Goal: Find specific page/section: Find specific page/section

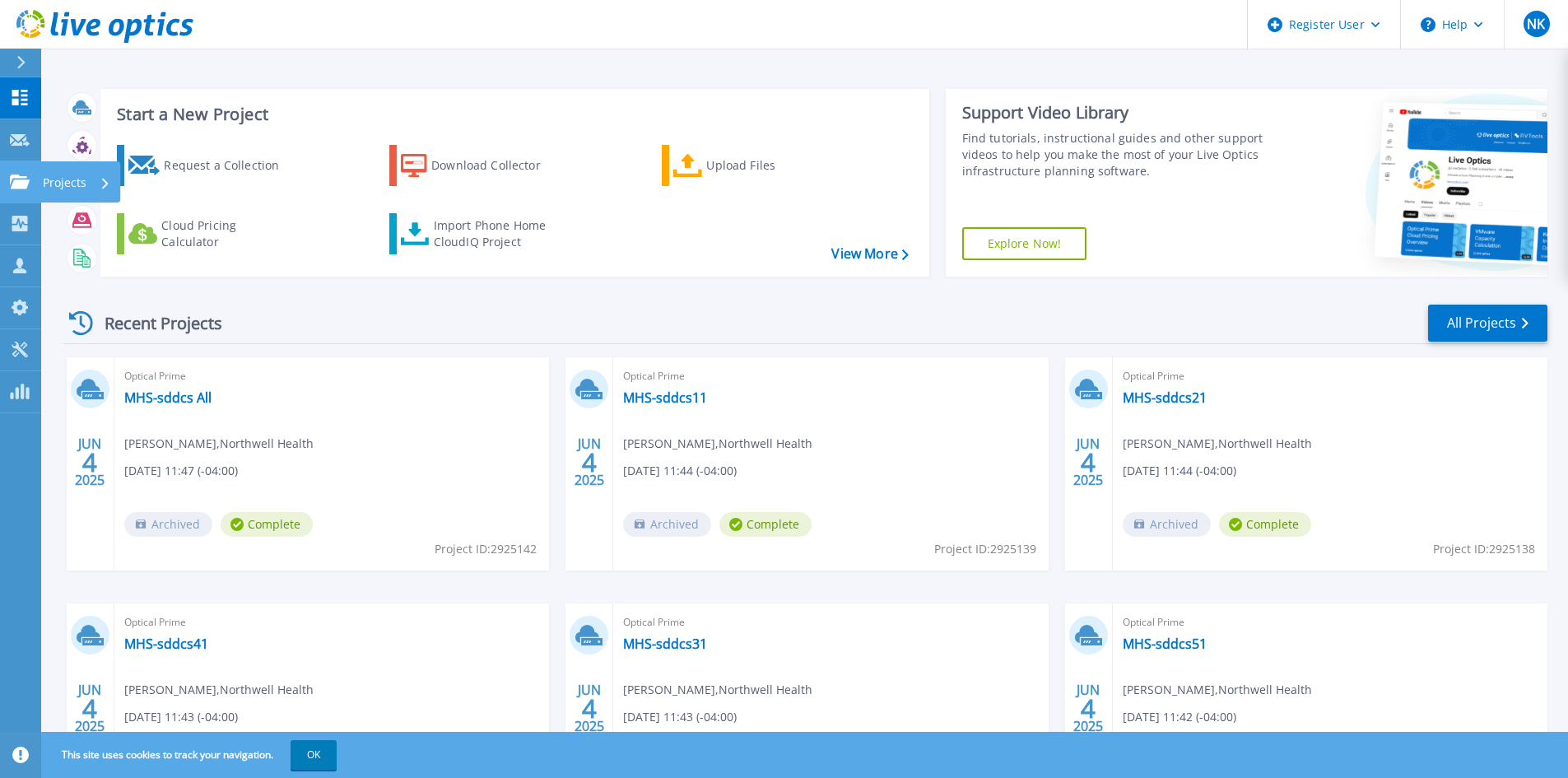
click at [18, 193] on link "Projects Projects" at bounding box center [20, 182] width 41 height 42
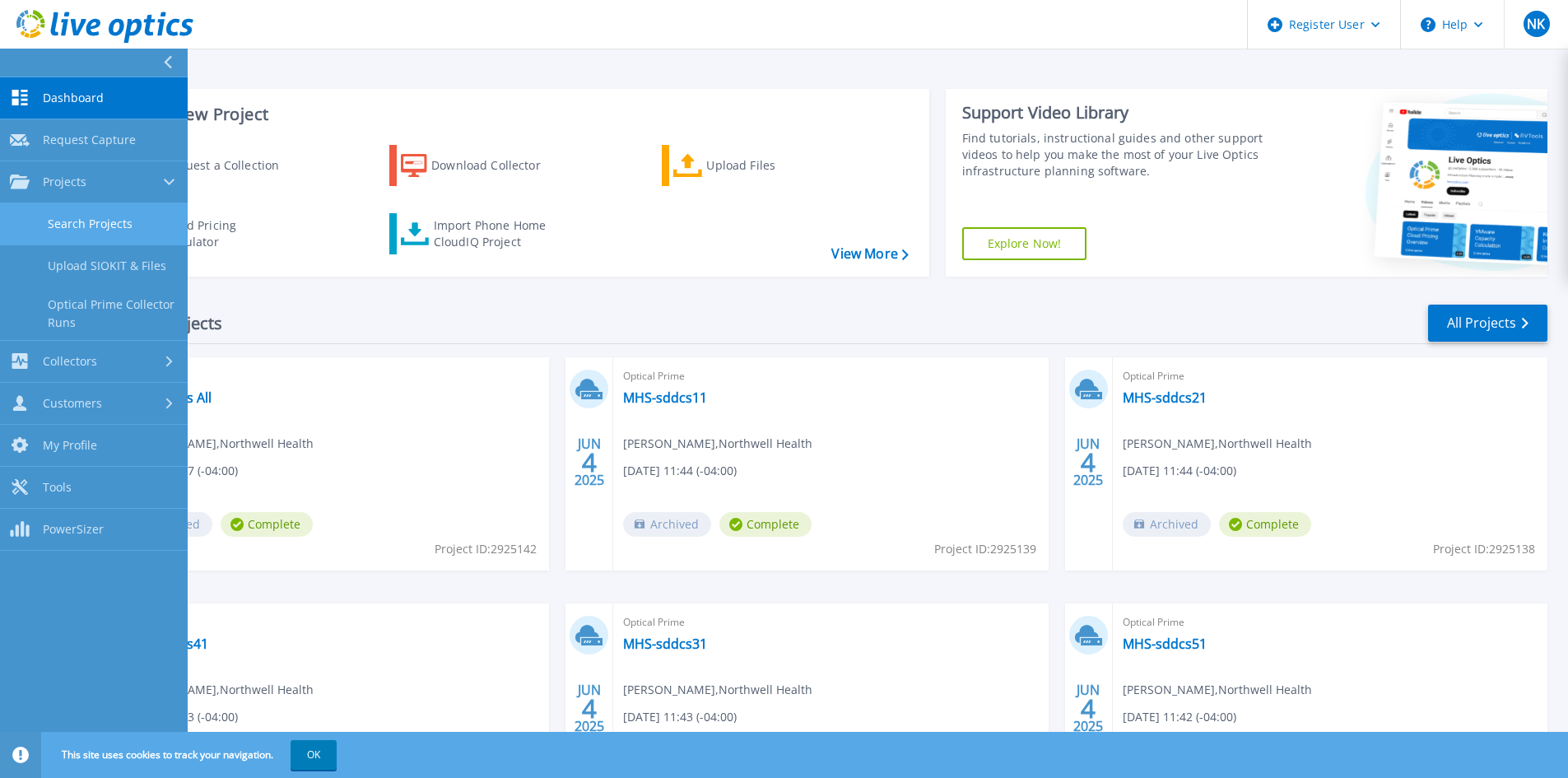
click at [49, 221] on link "Search Projects" at bounding box center [94, 224] width 187 height 42
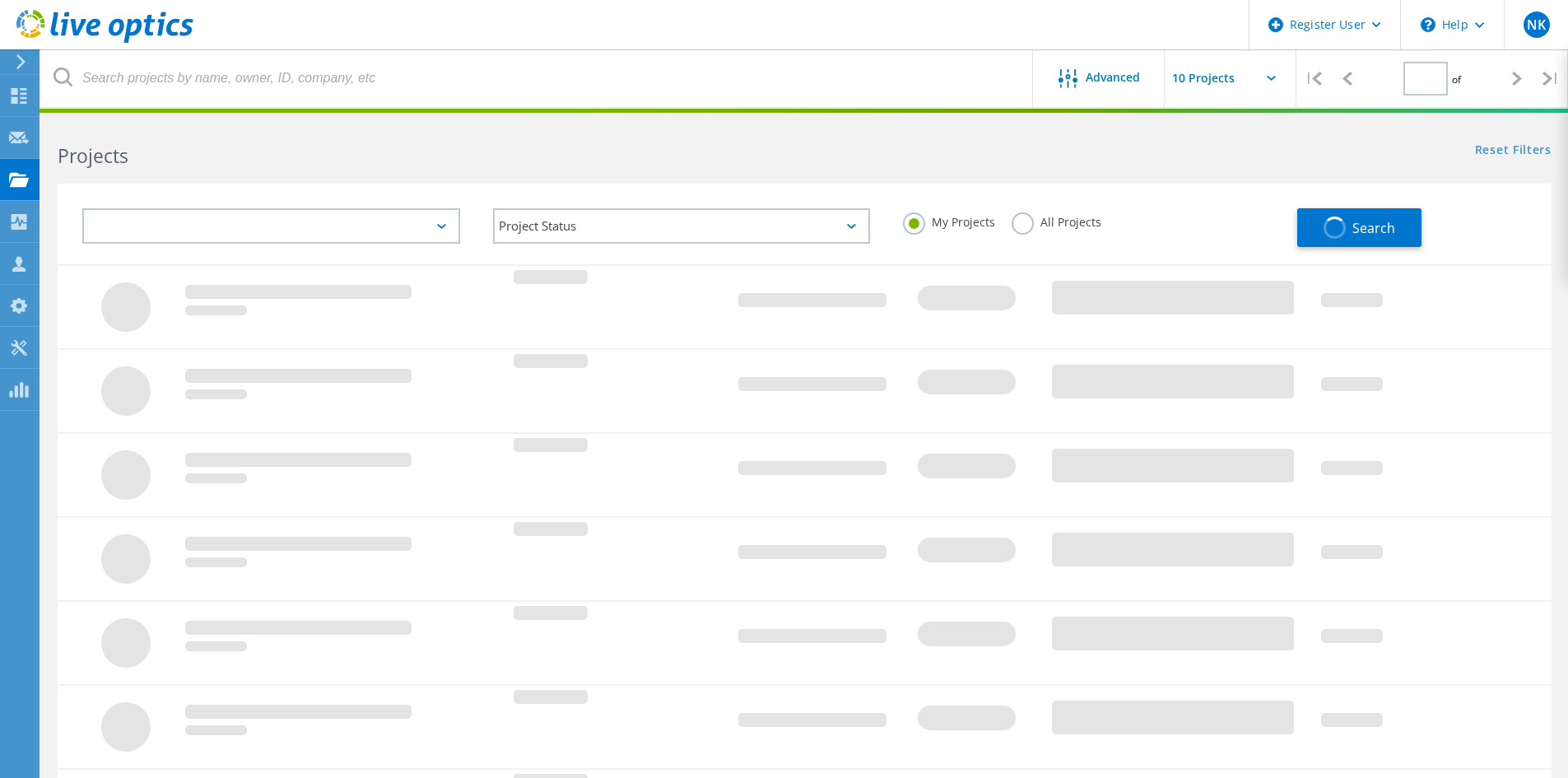
type input "1"
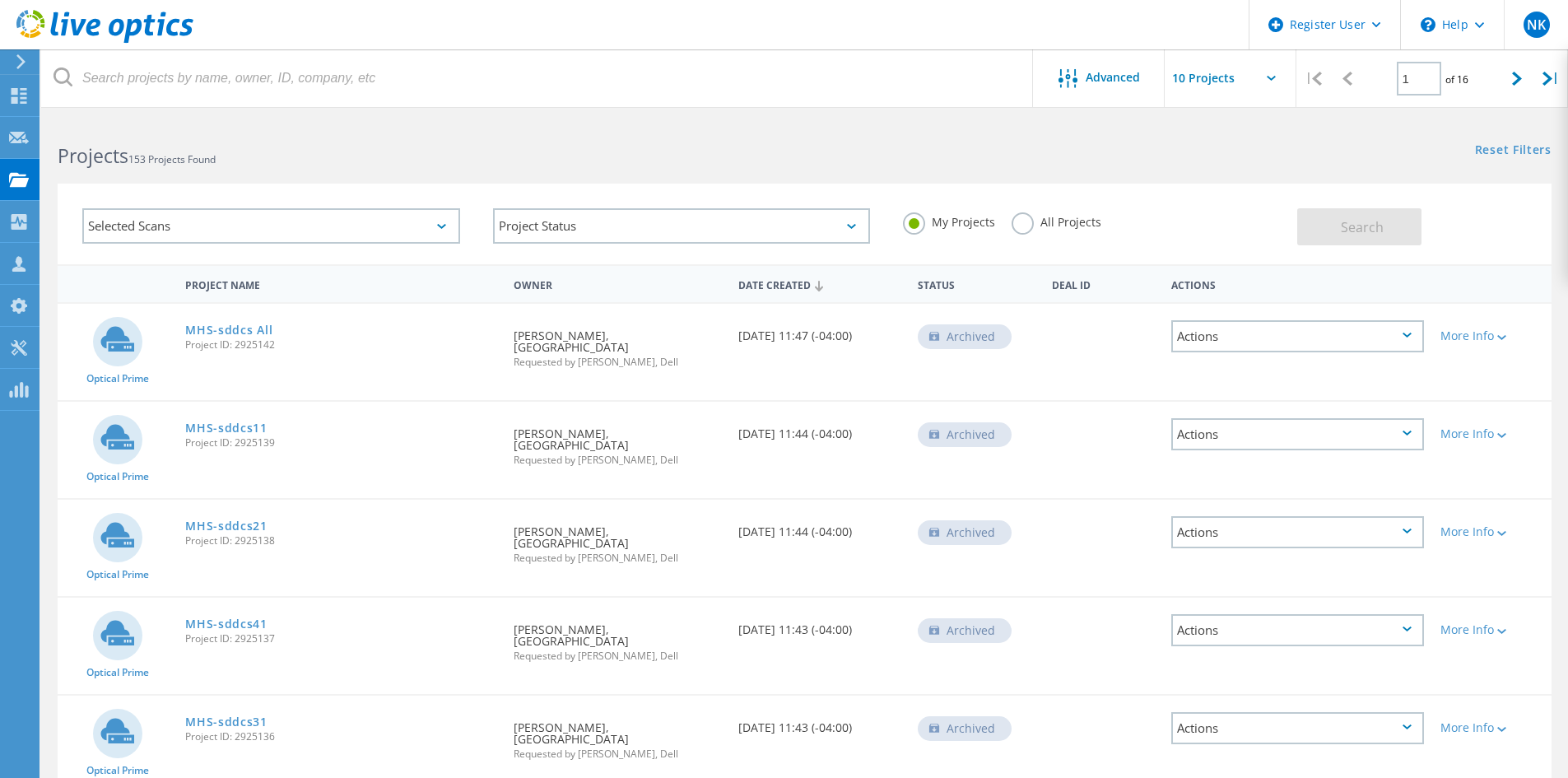
click at [1020, 218] on label "All Projects" at bounding box center [1056, 220] width 90 height 15
click at [0, 0] on input "All Projects" at bounding box center [0, 0] width 0 height 0
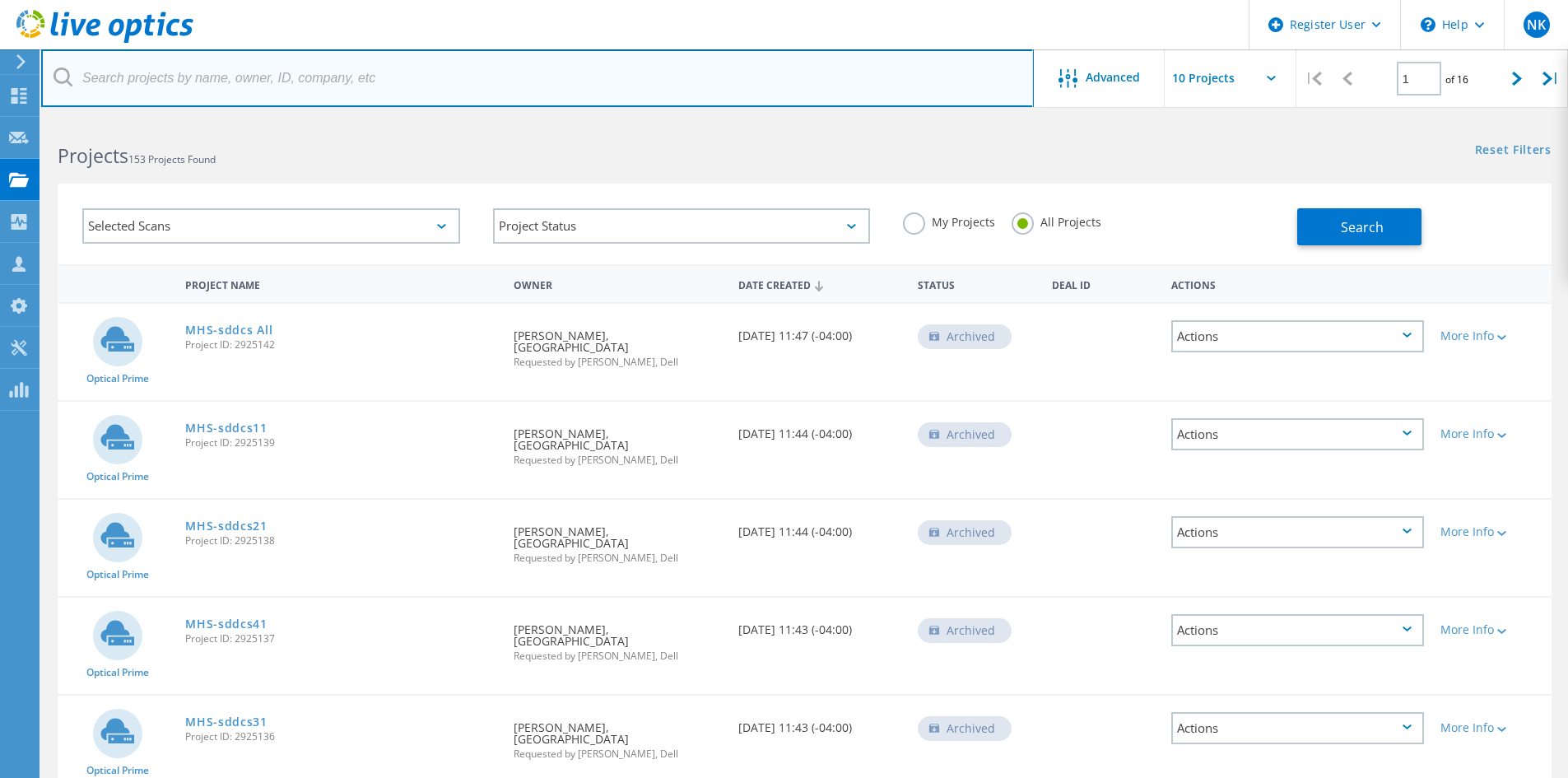
click at [251, 68] on input "text" at bounding box center [537, 77] width 993 height 57
paste input "3067357"
type input "3067357"
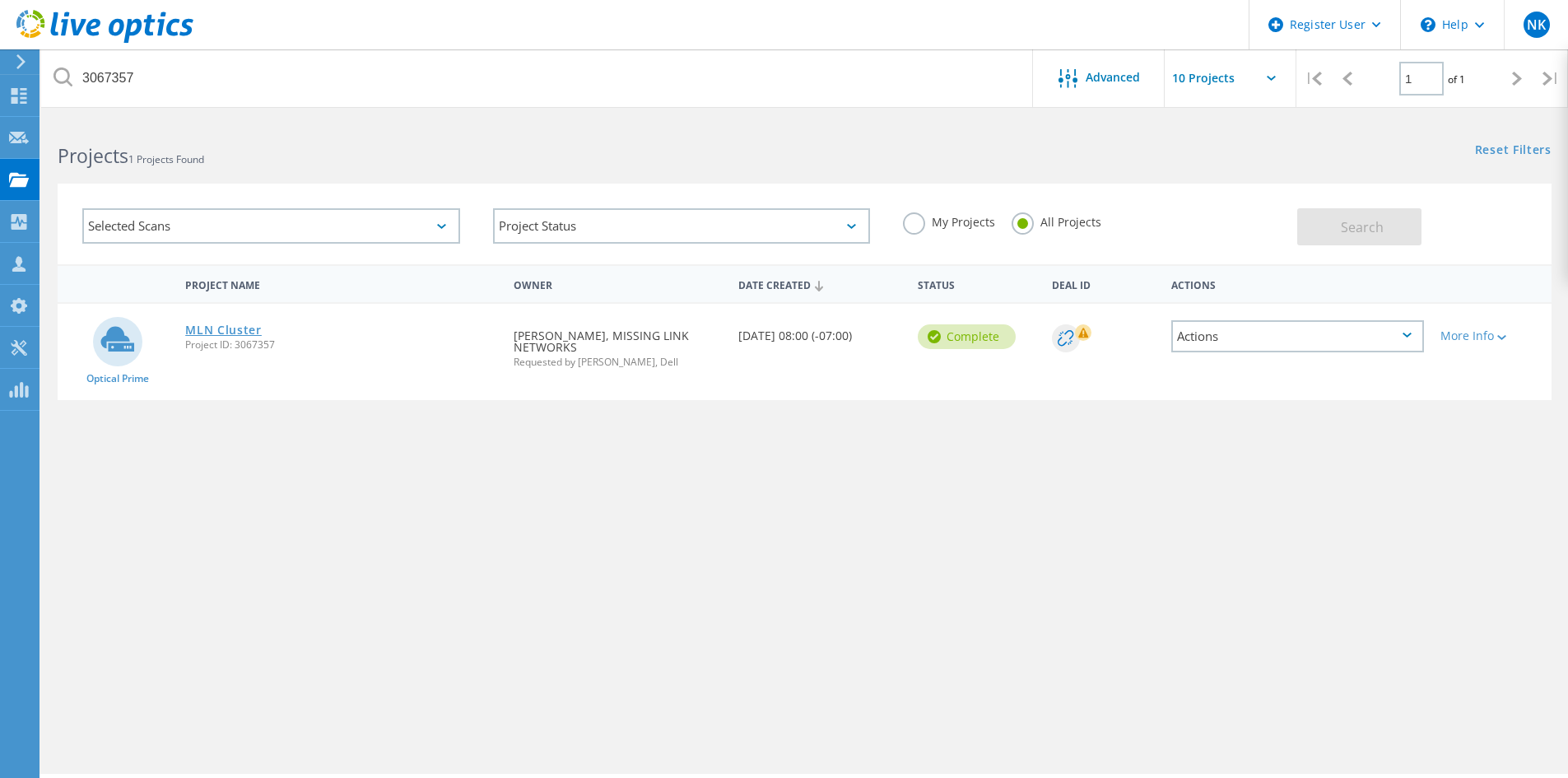
click at [216, 329] on link "MLN Cluster" at bounding box center [224, 330] width 76 height 12
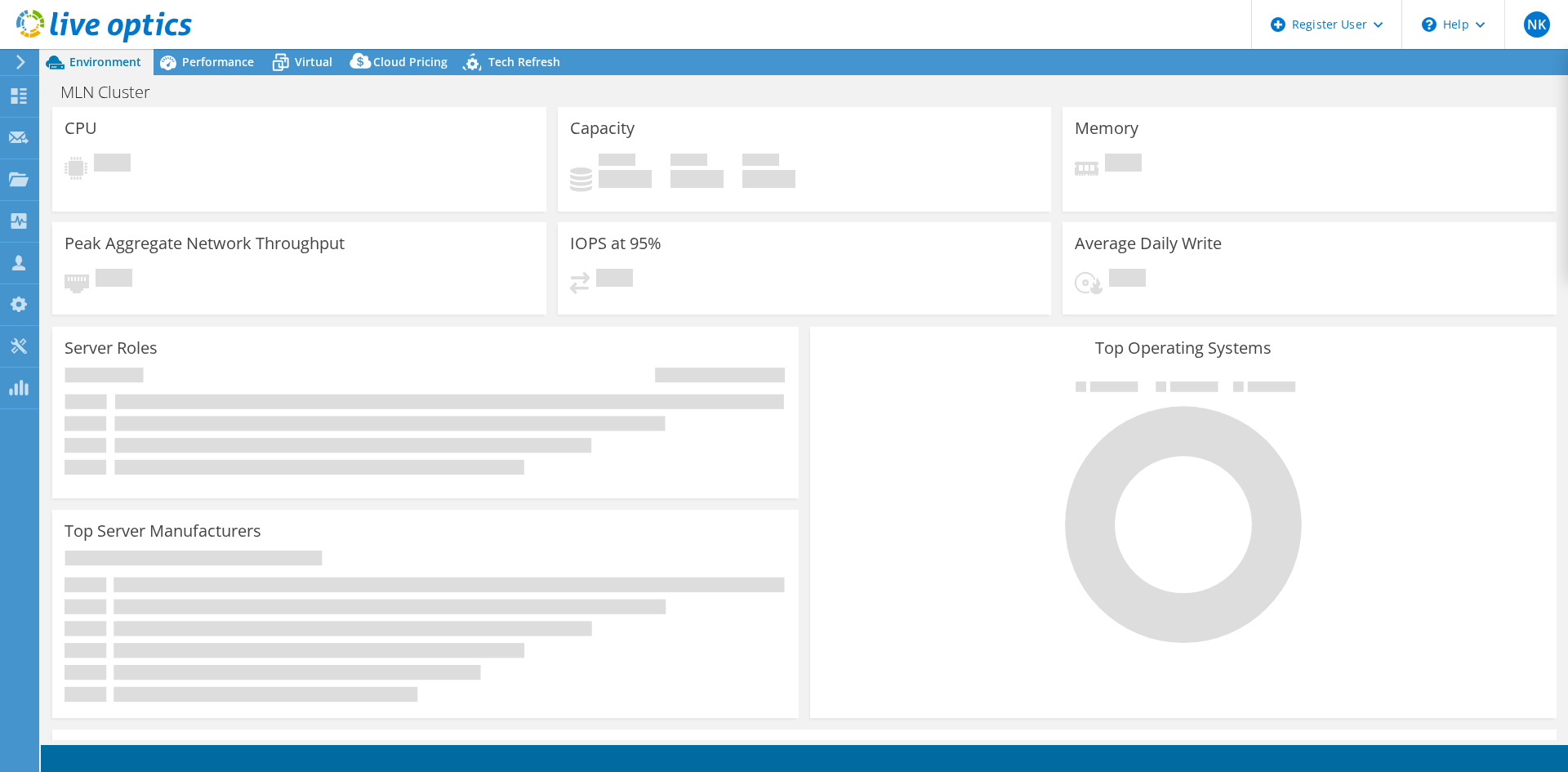
select select "USD"
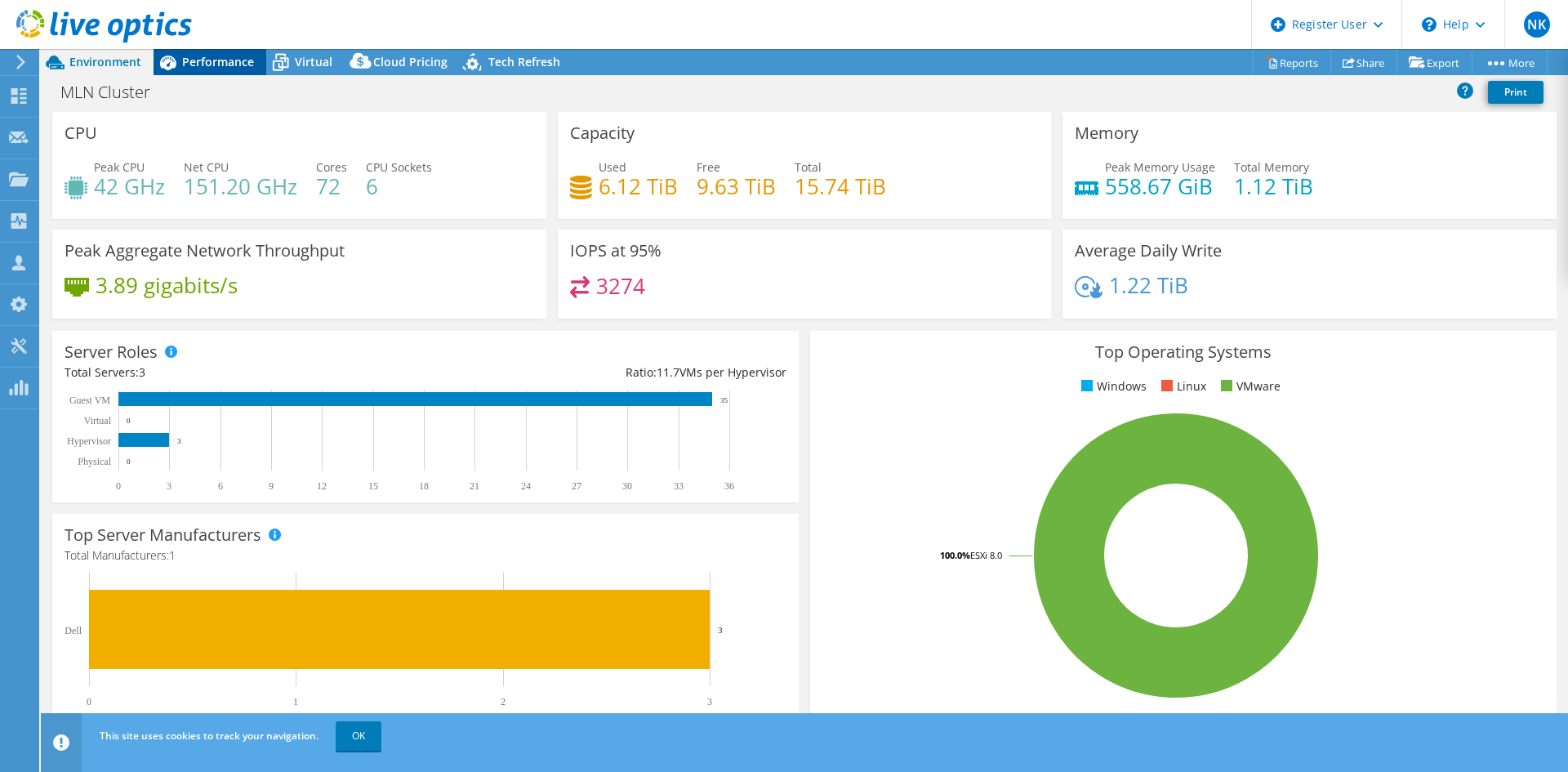
click at [217, 61] on span "Performance" at bounding box center [218, 61] width 72 height 15
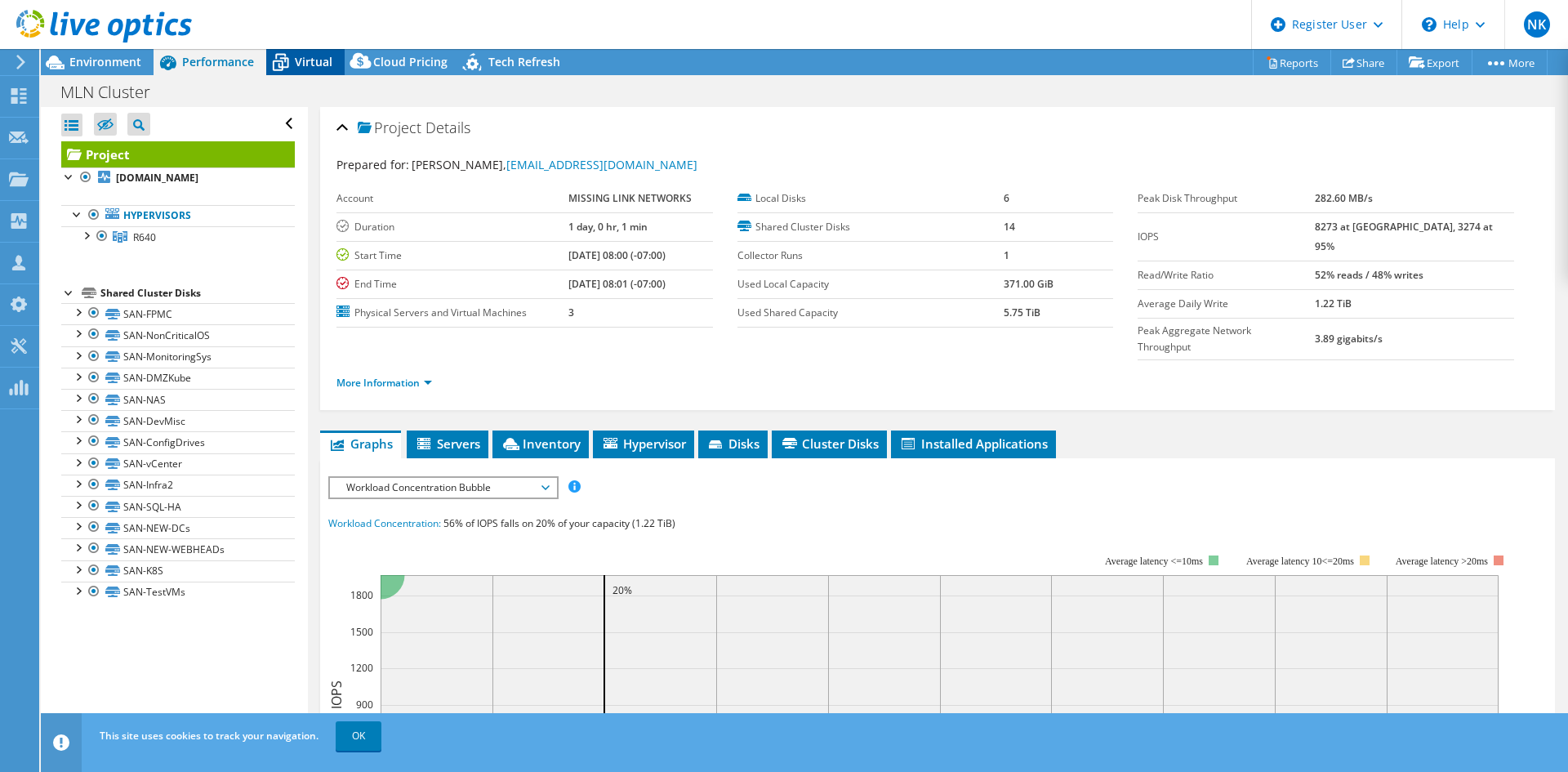
click at [316, 59] on span "Virtual" at bounding box center [314, 61] width 38 height 15
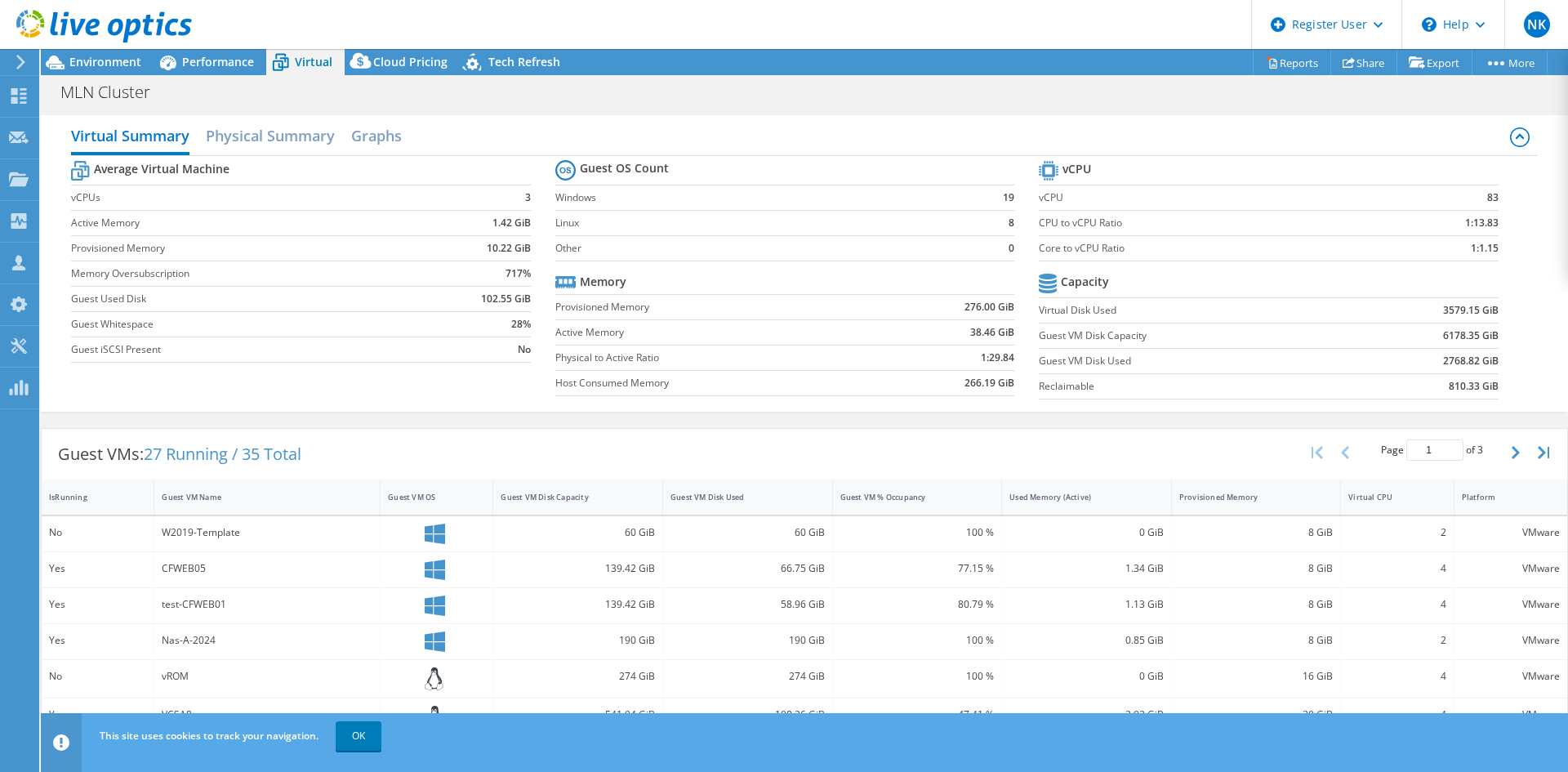
click at [83, 21] on use at bounding box center [104, 26] width 176 height 32
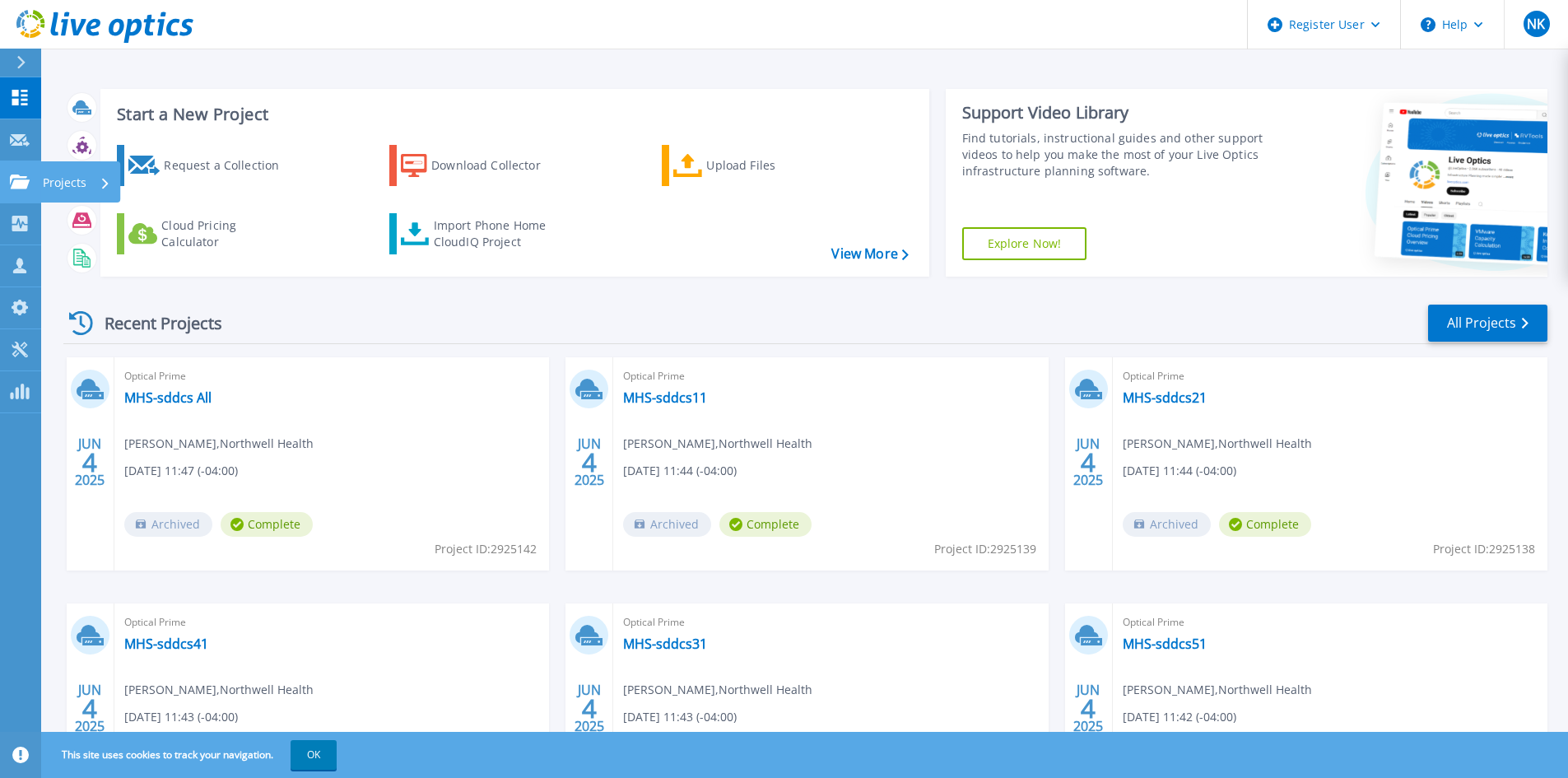
click at [19, 167] on link "Projects Projects" at bounding box center [20, 182] width 41 height 42
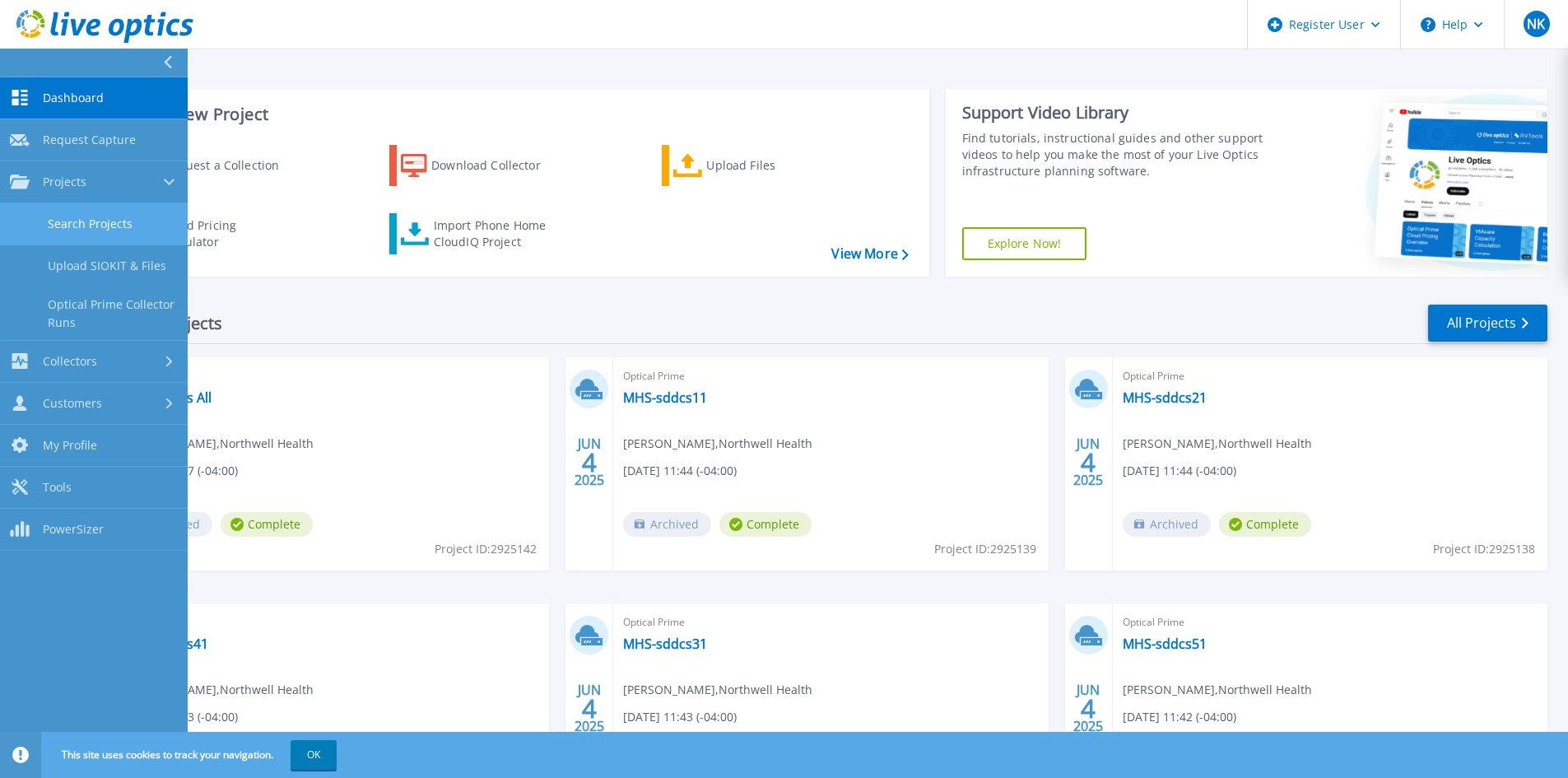
click at [68, 220] on link "Search Projects" at bounding box center [94, 224] width 187 height 42
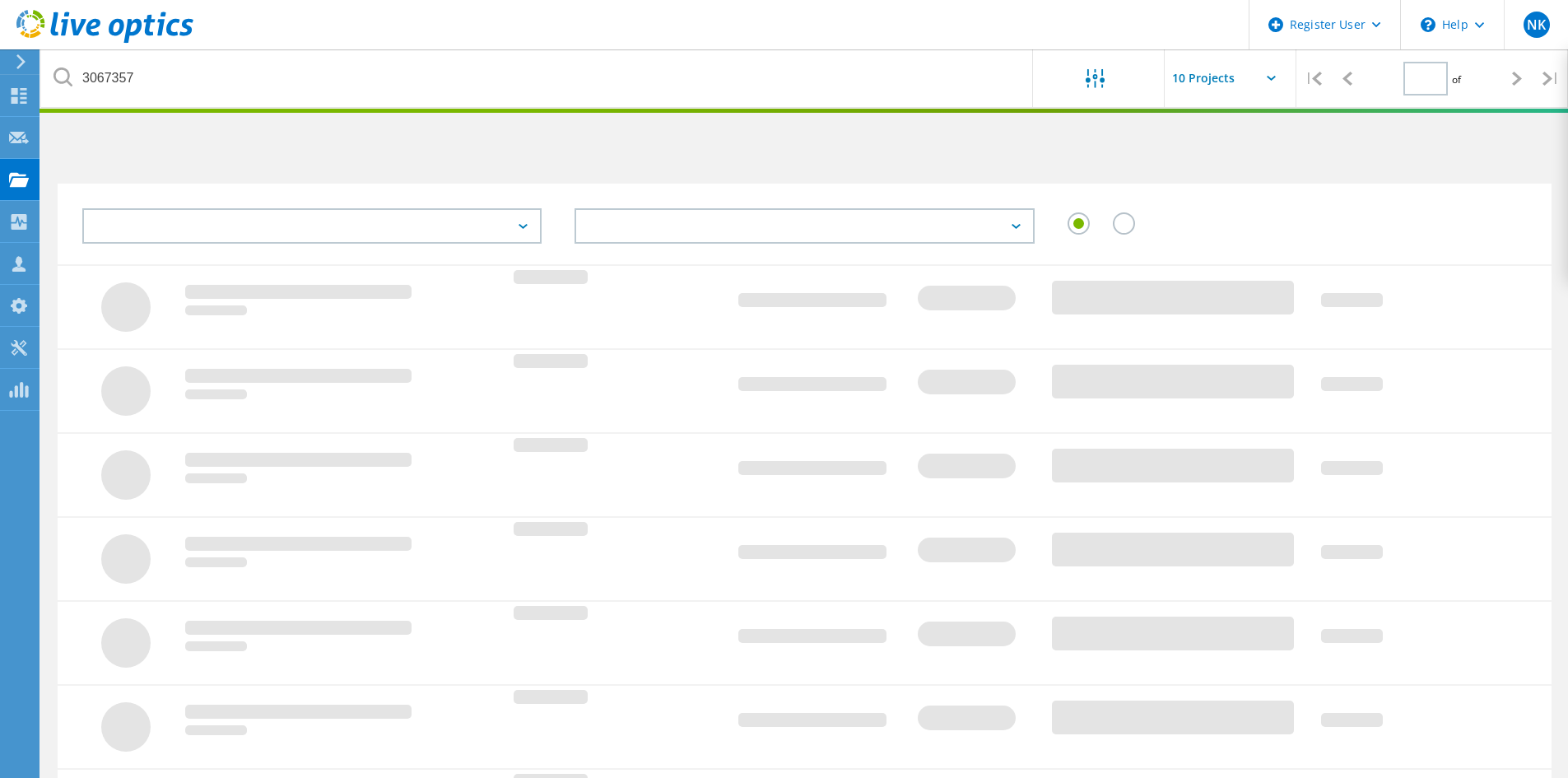
type input "1"
